Goal: Register for event/course

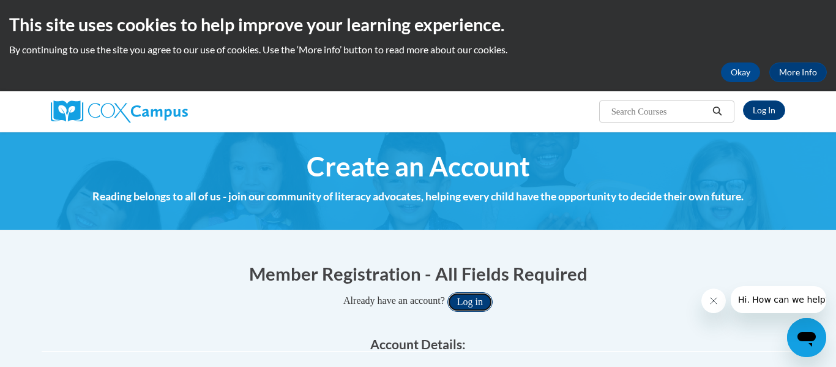
click at [483, 296] on button "Log in" at bounding box center [469, 302] width 45 height 20
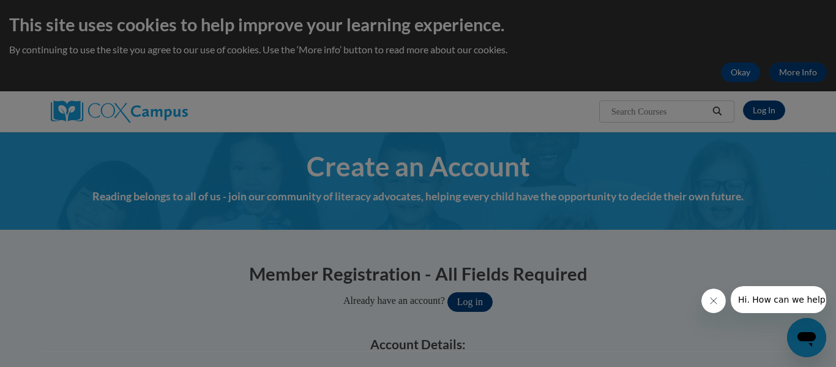
scroll to position [67, 0]
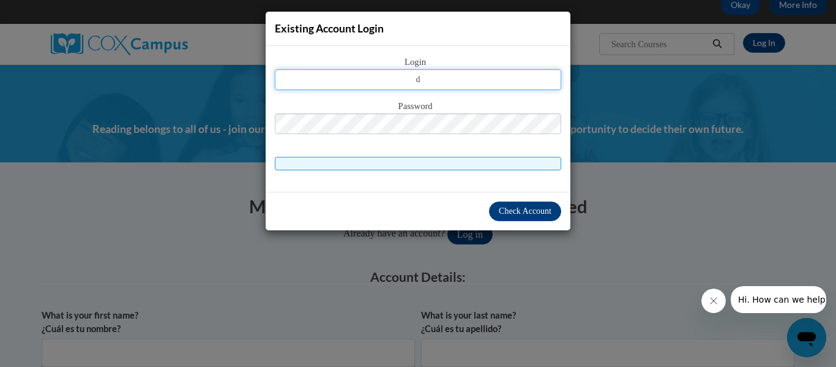
type input "destineedickson6@gmail.com"
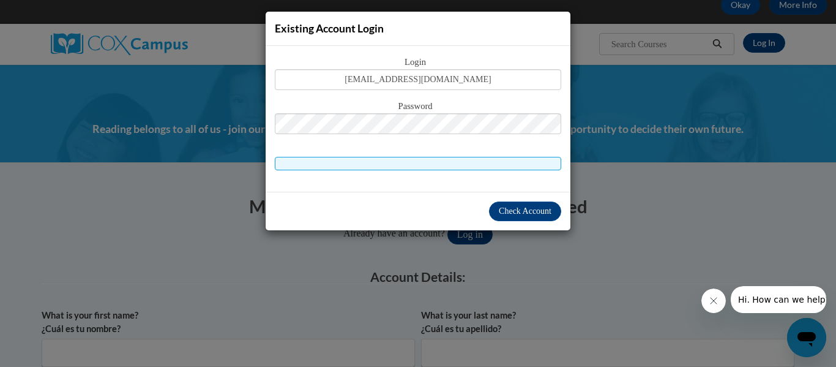
click at [445, 162] on span at bounding box center [418, 163] width 286 height 13
click at [506, 212] on span "Check Account" at bounding box center [525, 210] width 53 height 9
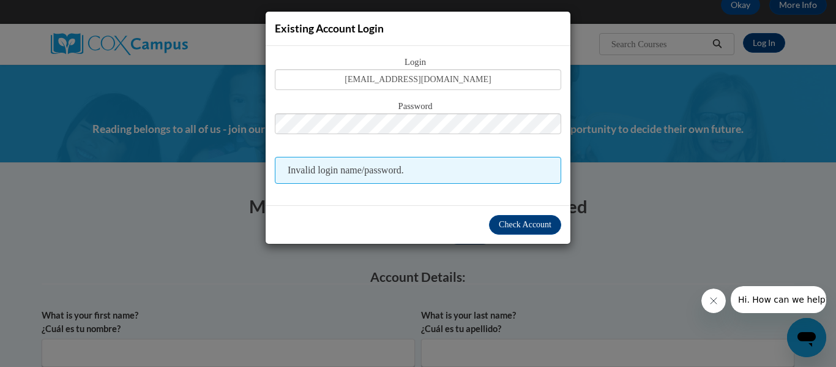
click at [640, 106] on div "Existing Account Login Login destineedickson6@gmail.com Password Invalid login …" at bounding box center [418, 183] width 836 height 367
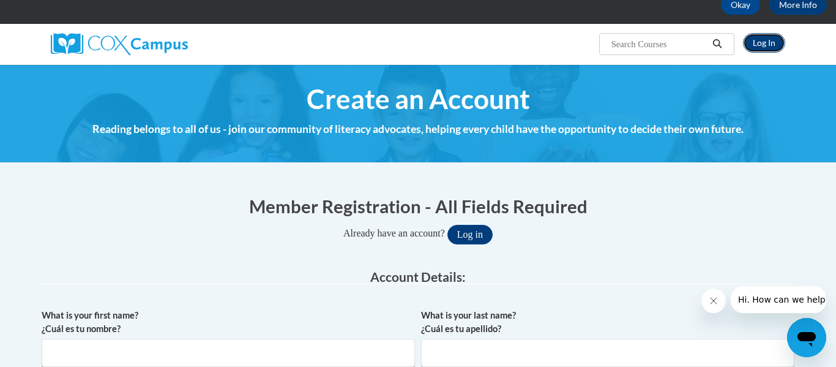
click at [778, 39] on link "Log In" at bounding box center [764, 43] width 42 height 20
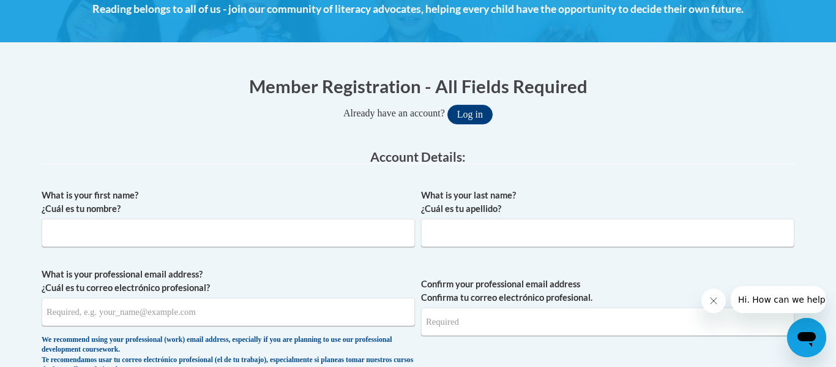
scroll to position [191, 0]
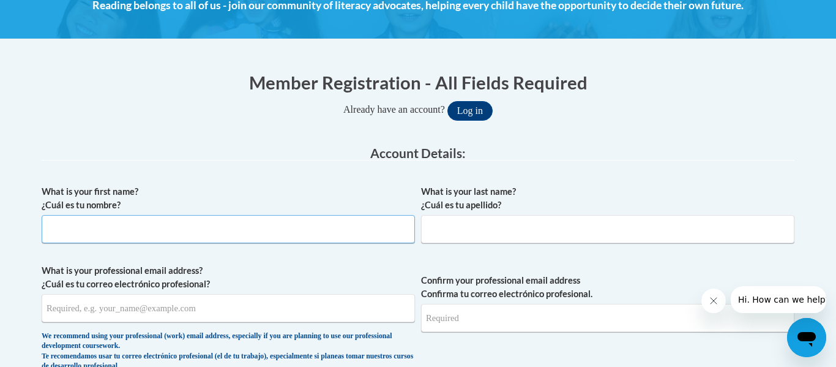
click at [259, 231] on input "What is your first name? ¿Cuál es tu nombre?" at bounding box center [228, 229] width 373 height 28
type input "Destinee"
click at [472, 225] on input "What is your last name? ¿Cuál es tu apellido?" at bounding box center [607, 229] width 373 height 28
type input "Dickson"
click at [302, 311] on input "What is your professional email address? ¿Cuál es tu correo electrónico profesi…" at bounding box center [228, 308] width 373 height 28
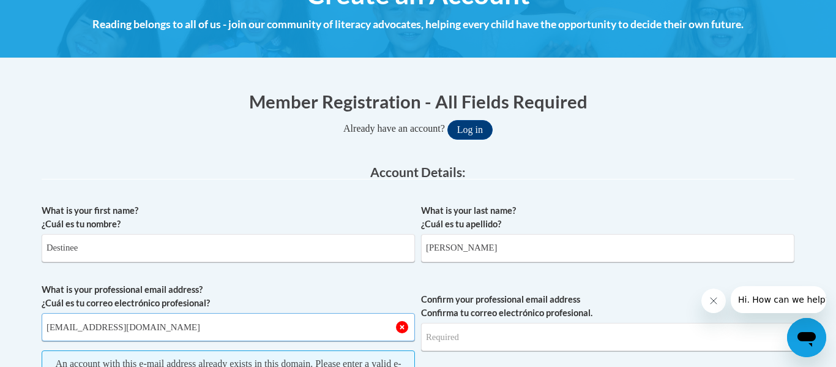
scroll to position [171, 0]
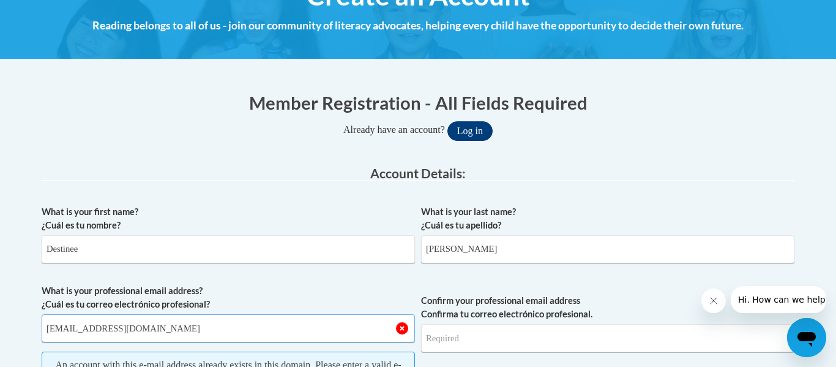
type input "destineedickson6@gmail.com"
click at [479, 127] on button "Log in" at bounding box center [469, 131] width 45 height 20
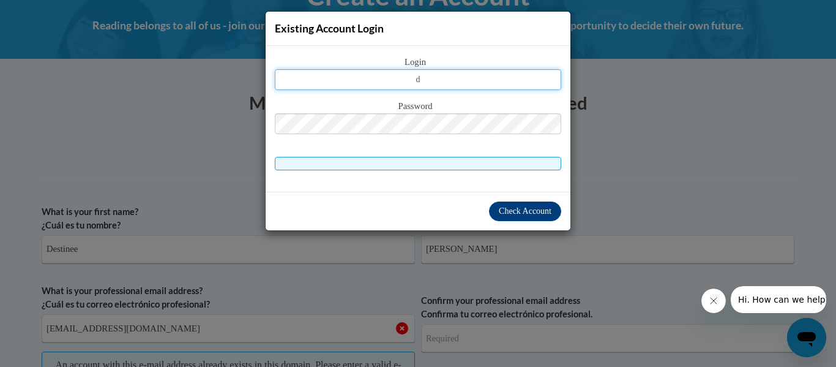
type input "destineedickson6@gmail.com"
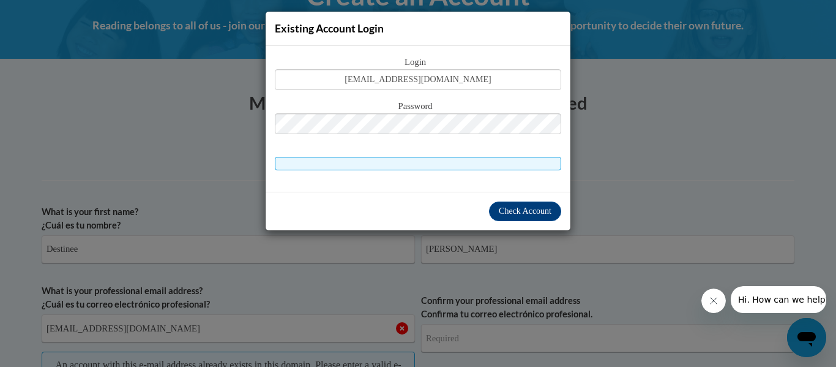
click at [428, 138] on div "Password" at bounding box center [418, 123] width 286 height 48
click at [507, 162] on span at bounding box center [418, 163] width 286 height 13
click at [507, 166] on span at bounding box center [418, 163] width 286 height 13
click at [513, 215] on button "Check Account" at bounding box center [525, 211] width 72 height 20
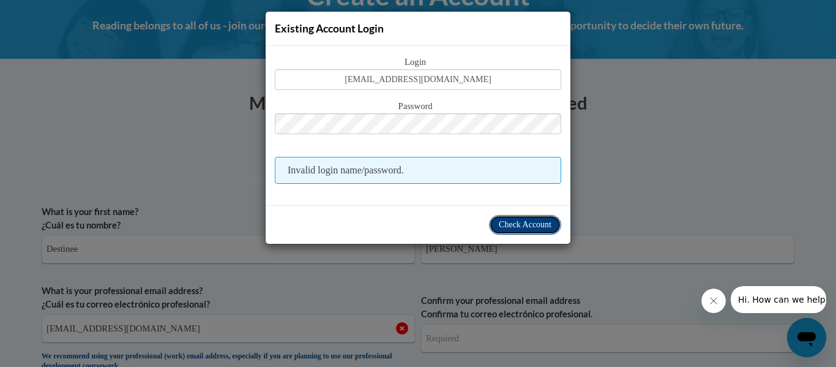
click at [503, 227] on span "Check Account" at bounding box center [525, 224] width 53 height 9
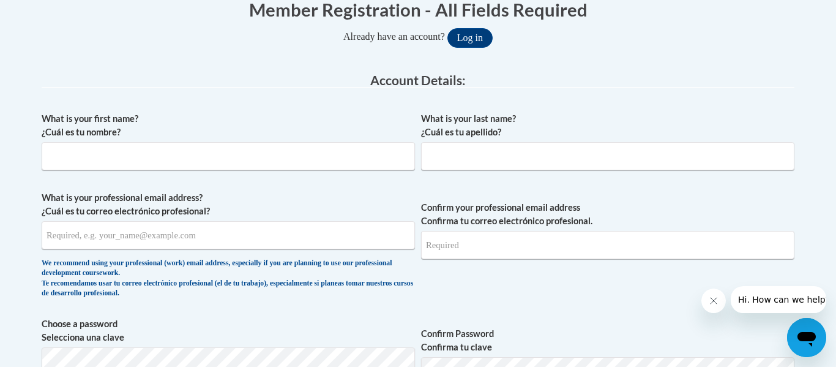
scroll to position [259, 0]
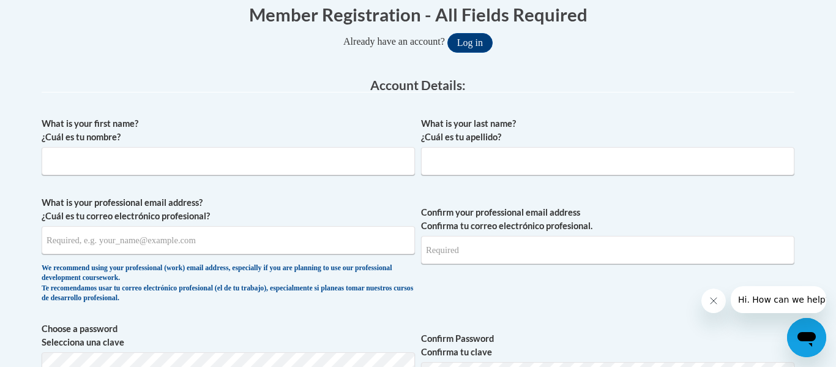
click at [239, 177] on div "What is your first name? ¿Cuál es tu nombre?" at bounding box center [228, 150] width 373 height 67
click at [234, 168] on input "What is your first name? ¿Cuál es tu nombre?" at bounding box center [228, 161] width 373 height 28
type input "Destinee"
click at [624, 163] on input "What is your last name? ¿Cuál es tu apellido?" at bounding box center [607, 161] width 373 height 28
type input "Dickson"
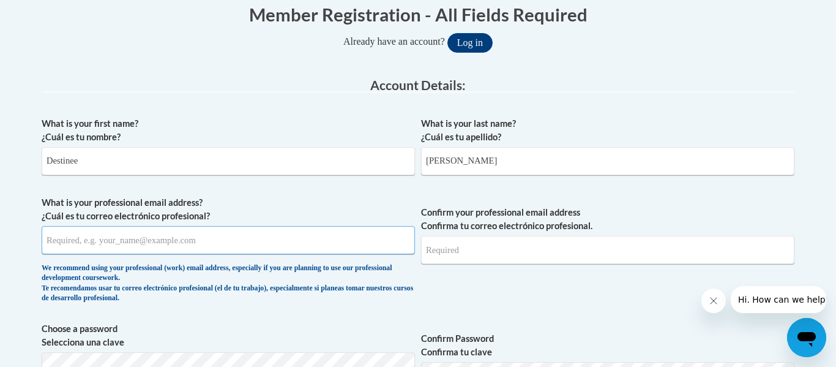
click at [270, 245] on input "What is your professional email address? ¿Cuál es tu correo electrónico profesi…" at bounding box center [228, 240] width 373 height 28
drag, startPoint x: 422, startPoint y: 161, endPoint x: 463, endPoint y: 166, distance: 41.4
click at [463, 166] on input "[PERSON_NAME]" at bounding box center [607, 161] width 373 height 28
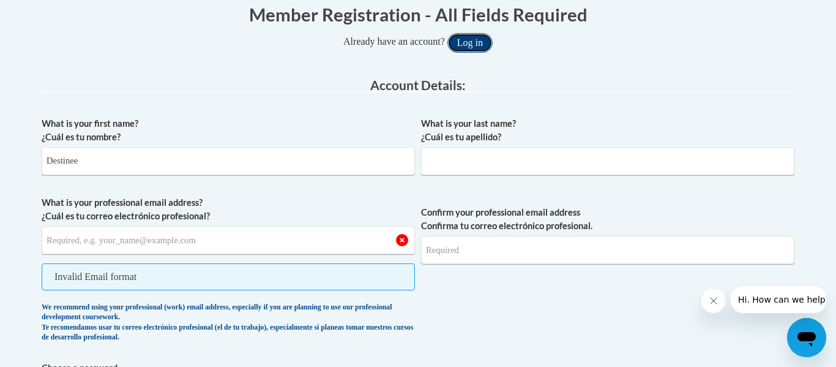
click at [476, 36] on button "Log in" at bounding box center [469, 43] width 45 height 20
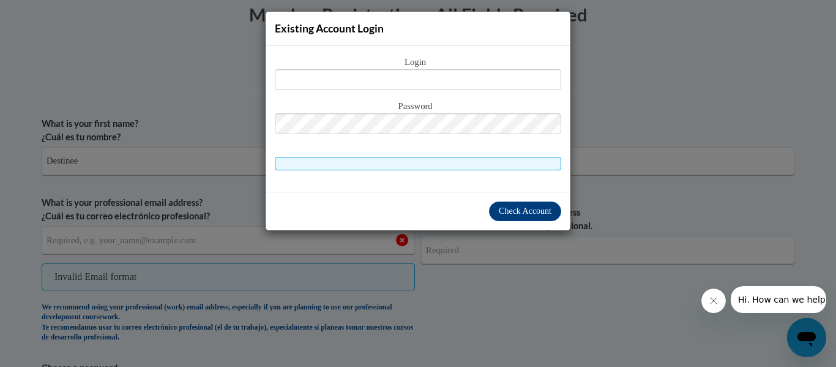
click at [207, 156] on div "Existing Account Login Login Password" at bounding box center [418, 183] width 836 height 367
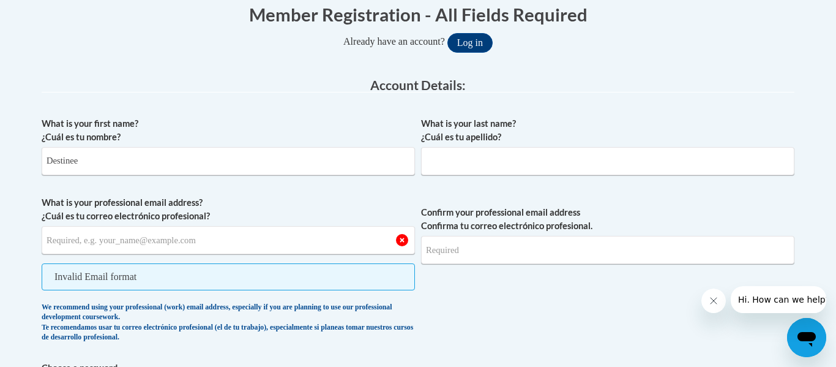
scroll to position [0, 0]
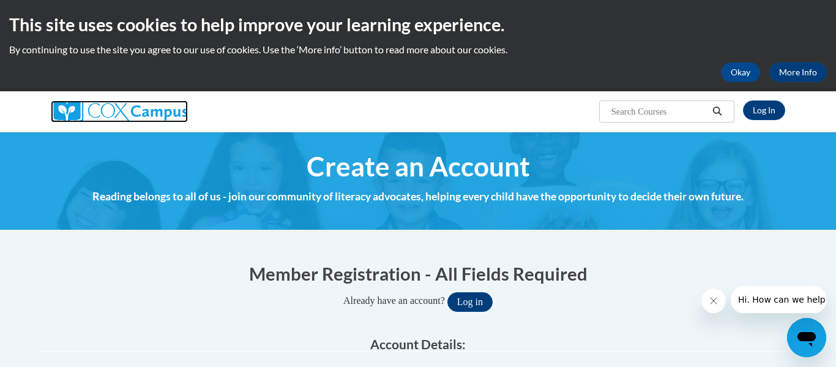
click at [147, 102] on img at bounding box center [119, 111] width 137 height 22
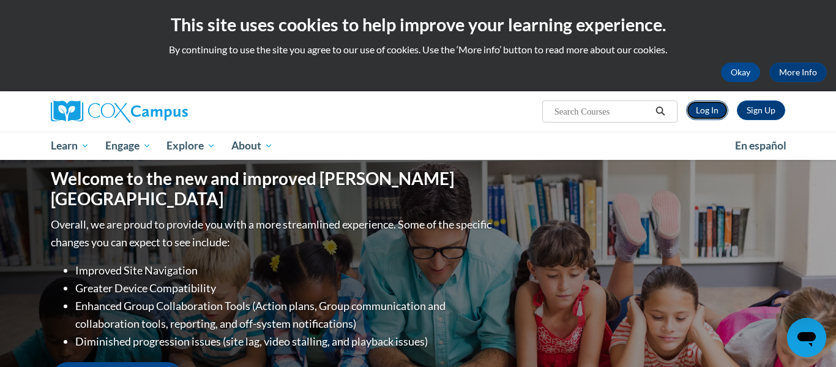
click at [722, 109] on link "Log In" at bounding box center [707, 110] width 42 height 20
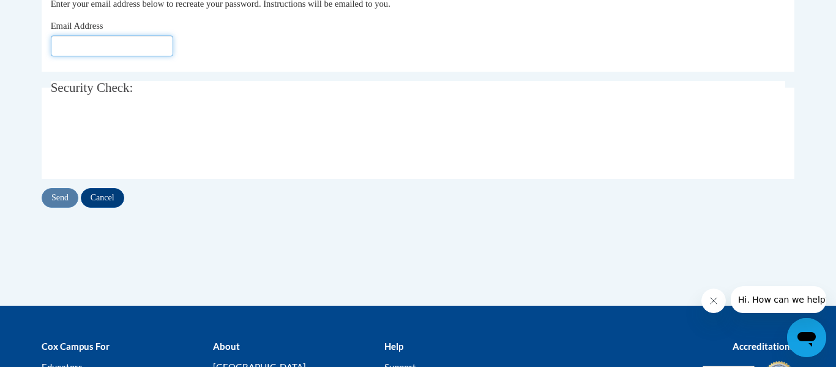
click at [94, 56] on input "Email Address" at bounding box center [112, 45] width 122 height 21
type input "destineedickson6@gmail.com"
click at [59, 198] on input "Send" at bounding box center [60, 198] width 37 height 20
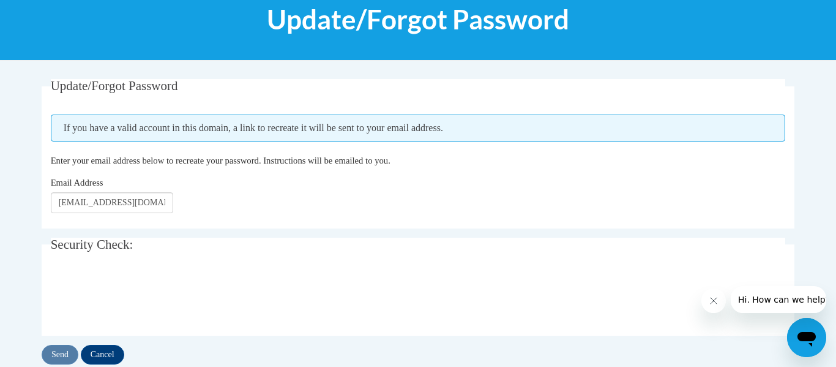
scroll to position [169, 0]
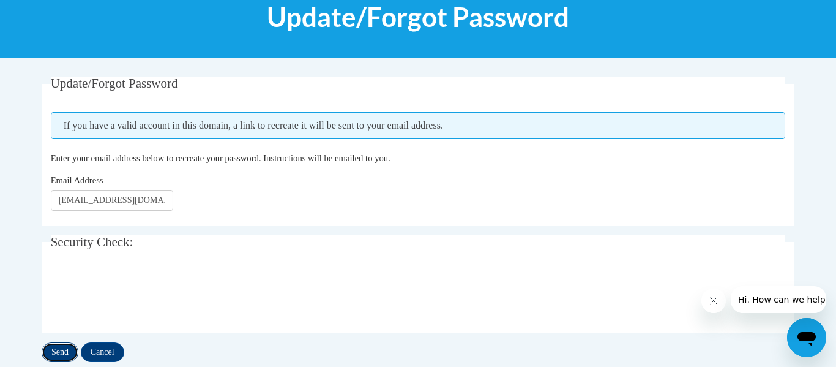
click at [58, 349] on input "Send" at bounding box center [60, 352] width 37 height 20
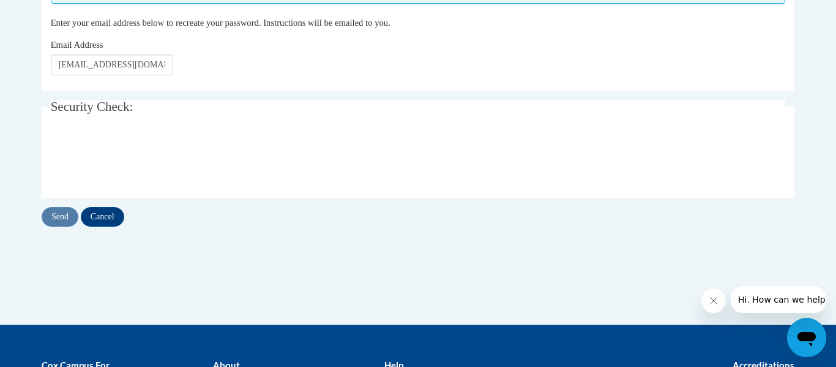
scroll to position [302, 0]
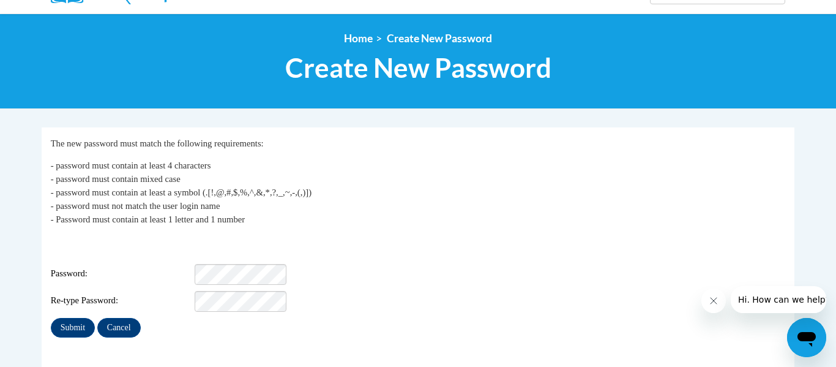
scroll to position [116, 0]
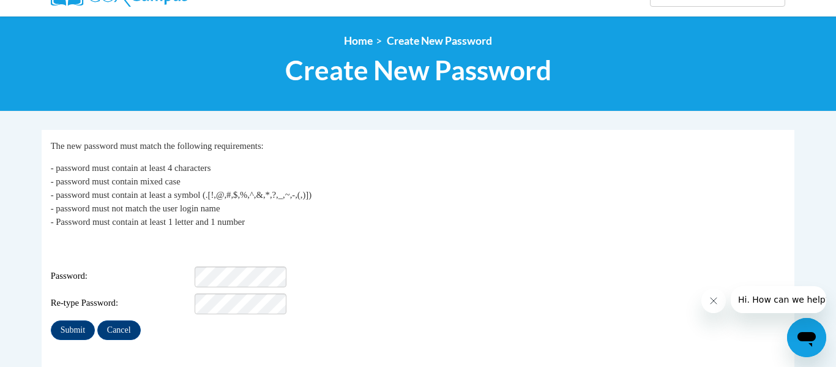
click at [451, 266] on div "Password:" at bounding box center [418, 276] width 735 height 21
click at [343, 338] on fieldset "My Password The new password must match the following requirements: - password …" at bounding box center [418, 265] width 753 height 270
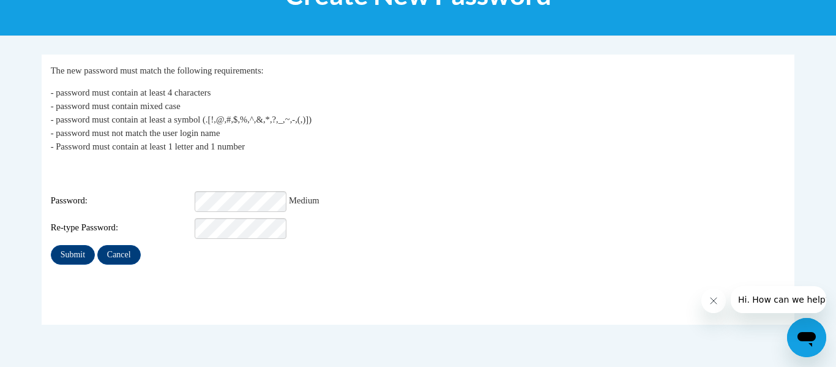
scroll to position [192, 0]
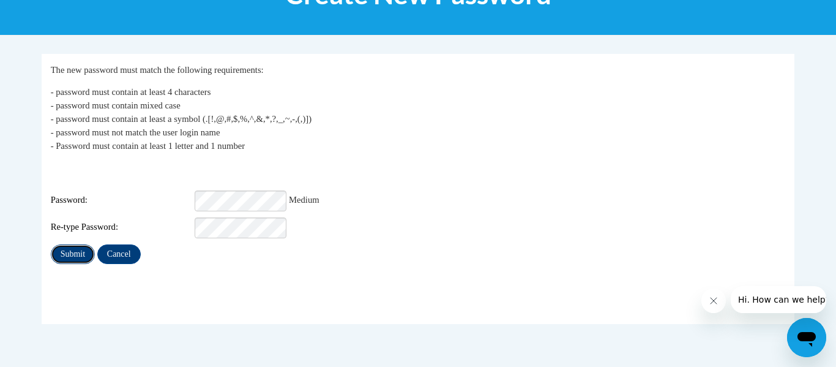
click at [76, 245] on input "Submit" at bounding box center [73, 254] width 44 height 20
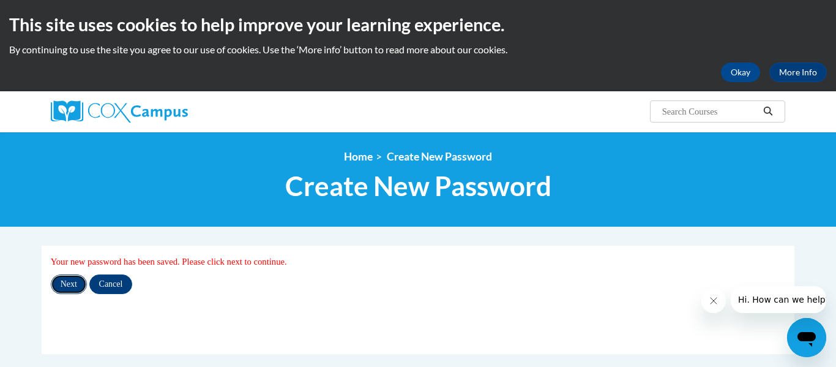
click at [64, 284] on input "Next" at bounding box center [69, 284] width 36 height 20
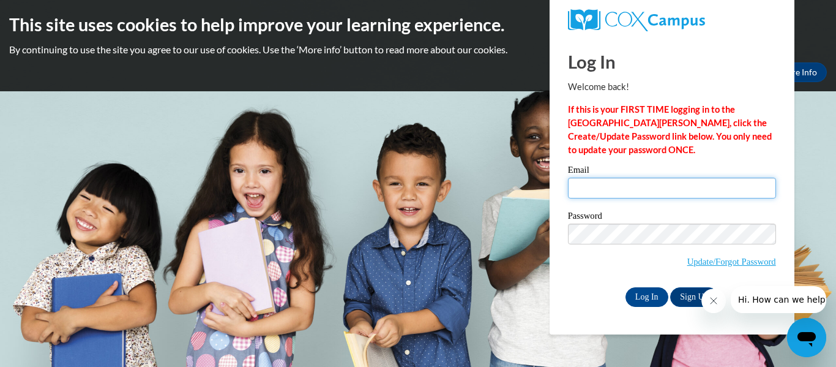
click at [644, 187] on input "Email" at bounding box center [672, 187] width 208 height 21
type input "destineedickson6@gmail.com"
click at [713, 300] on icon "Close message from company" at bounding box center [713, 300] width 6 height 6
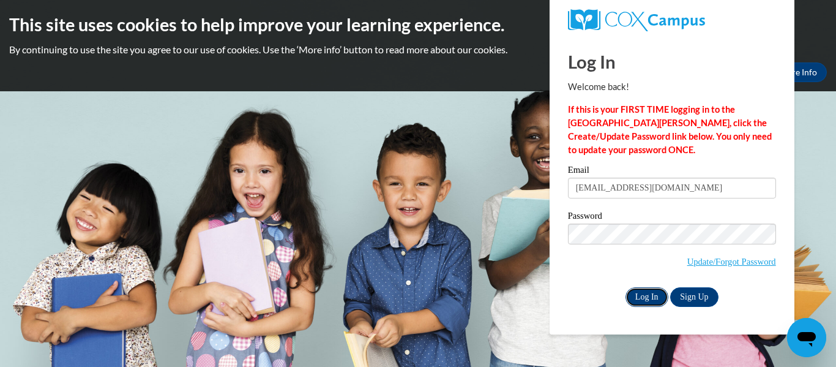
click at [648, 294] on input "Log In" at bounding box center [646, 297] width 43 height 20
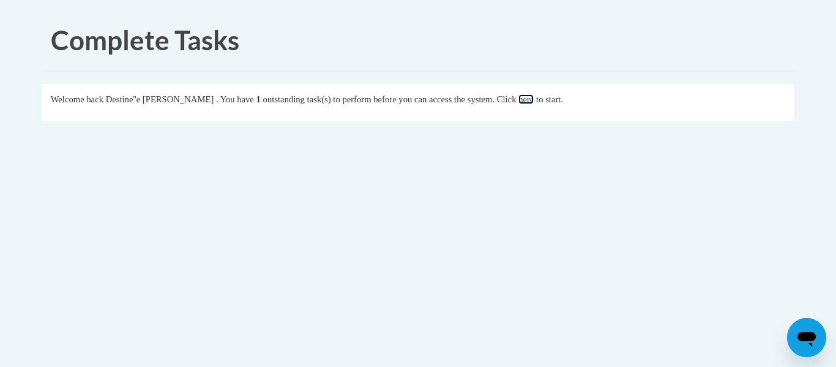
click at [532, 102] on link "here" at bounding box center [525, 99] width 15 height 10
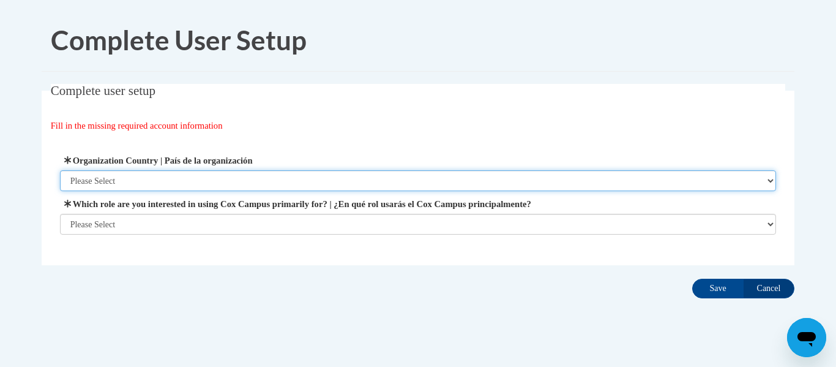
click at [382, 177] on select "Please Select [GEOGRAPHIC_DATA] | [GEOGRAPHIC_DATA] Outside of [GEOGRAPHIC_DATA…" at bounding box center [418, 180] width 717 height 21
select select "ad49bcad-a171-4b2e-b99c-48b446064914"
click at [60, 170] on select "Please Select [GEOGRAPHIC_DATA] | [GEOGRAPHIC_DATA] Outside of [GEOGRAPHIC_DATA…" at bounding box center [418, 180] width 717 height 21
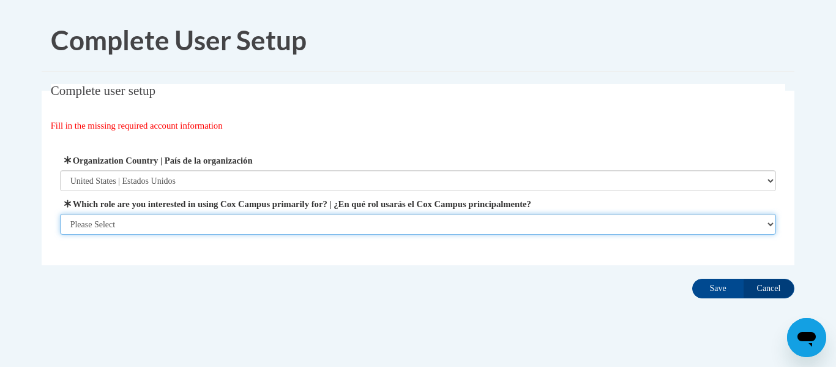
click at [216, 222] on select "Please Select College/University | Colegio/Universidad Community/Nonprofit Part…" at bounding box center [418, 224] width 717 height 21
select select "fbf2d438-af2f-41f8-98f1-81c410e29de3"
click at [60, 234] on select "Please Select College/University | Colegio/Universidad Community/Nonprofit Part…" at bounding box center [418, 224] width 717 height 21
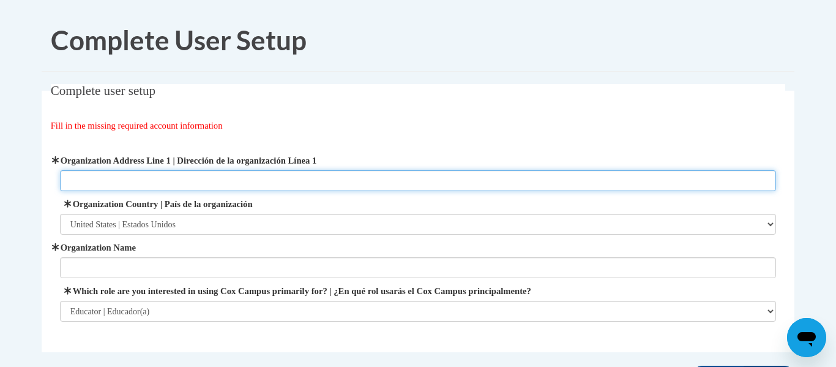
click at [116, 181] on input "Organization Address Line 1 | Dirección de la organización Línea 1" at bounding box center [418, 180] width 717 height 21
click at [145, 181] on input "7300 N. Palmyra Rd.Canfield" at bounding box center [418, 180] width 717 height 21
click at [184, 179] on input "7300 N. Palmyra Rd. Canfield" at bounding box center [418, 180] width 717 height 21
type input "7300 N. Palmyra Rd. Canfield,OH"
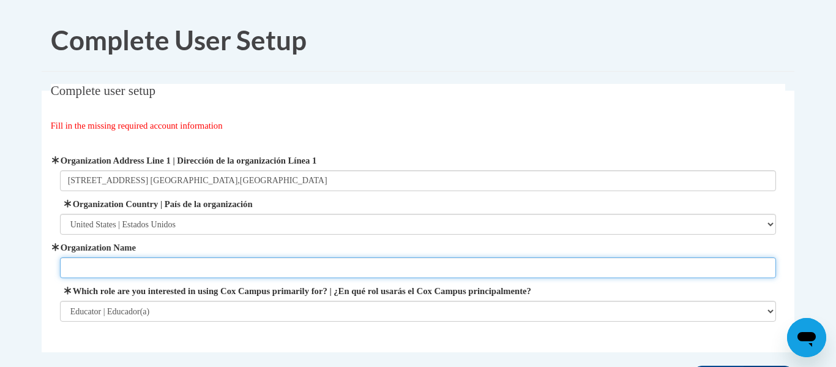
click at [155, 272] on input "Organization Name" at bounding box center [418, 267] width 717 height 21
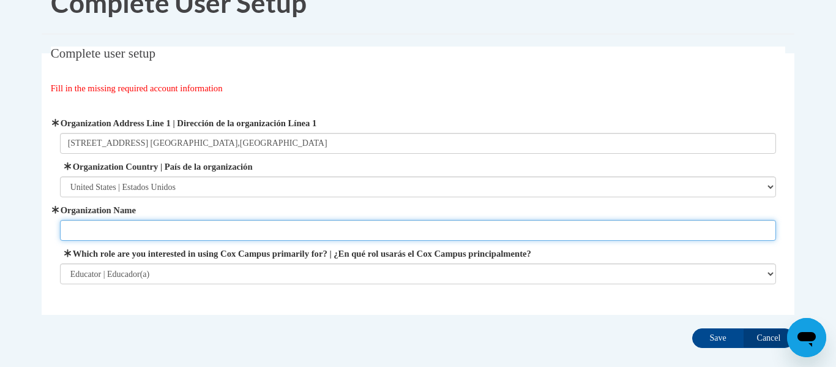
scroll to position [34, 0]
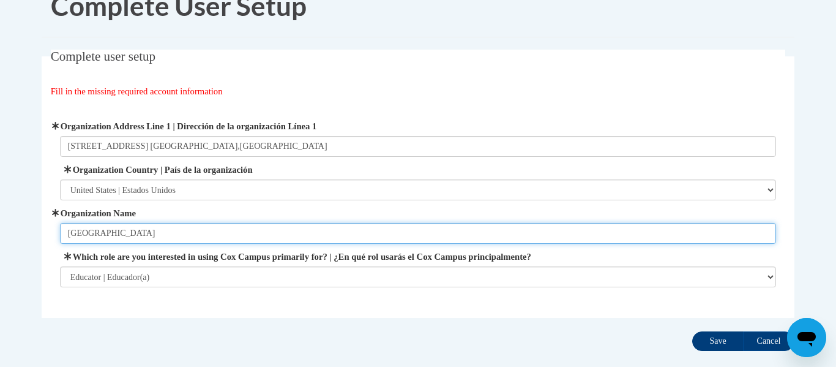
type input "Mahoning County Career Technical Center"
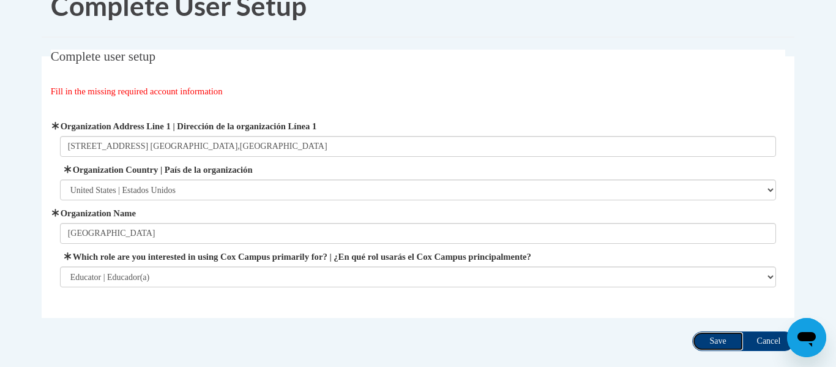
click at [719, 343] on input "Save" at bounding box center [717, 341] width 51 height 20
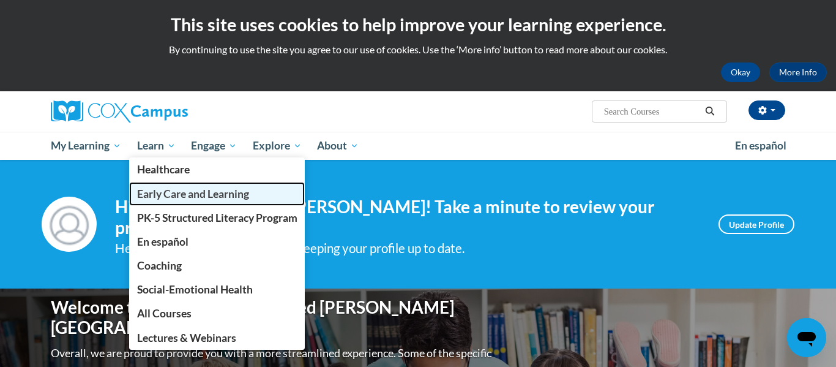
click at [151, 194] on span "Early Care and Learning" at bounding box center [193, 193] width 112 height 13
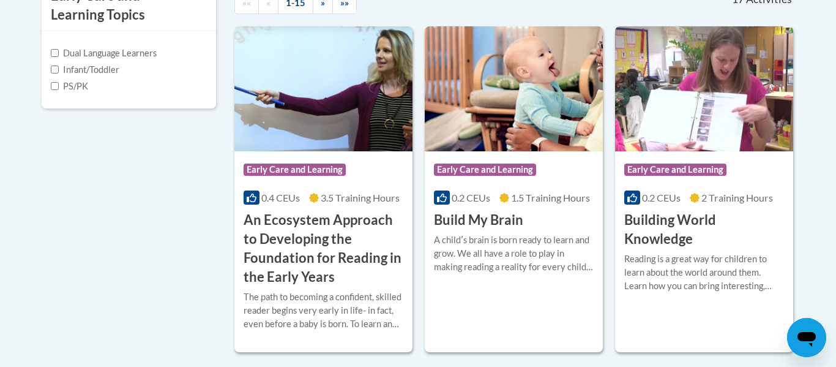
scroll to position [456, 0]
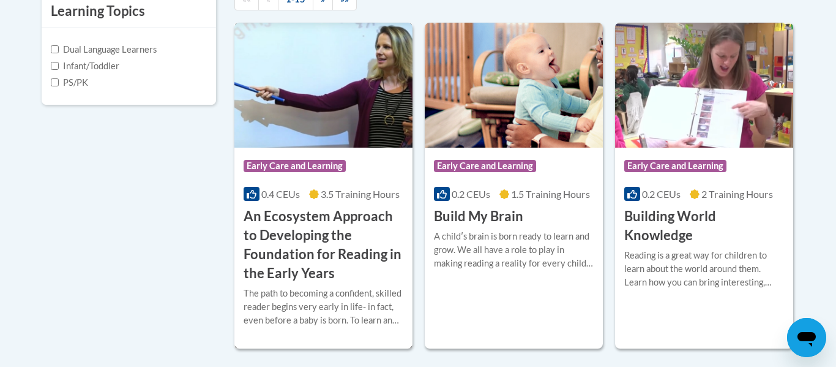
click at [282, 204] on div "Course Category: Early Care and Learning 0.4 CEUs 3.5 Training Hours COURSE An …" at bounding box center [323, 214] width 178 height 135
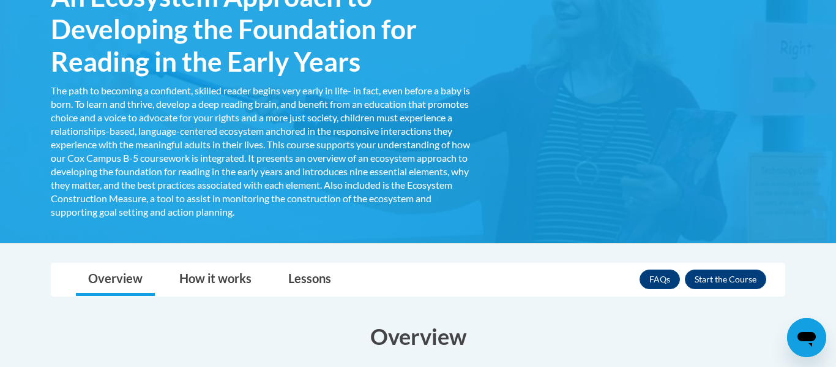
scroll to position [240, 0]
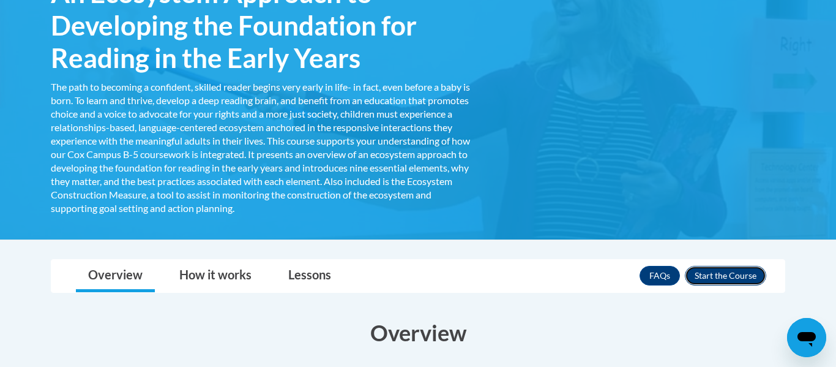
click at [715, 278] on button "Enroll" at bounding box center [725, 276] width 81 height 20
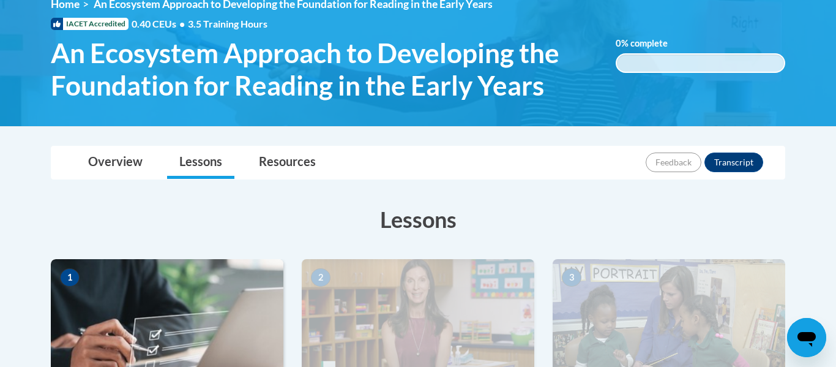
scroll to position [179, 0]
